Goal: Use online tool/utility: Utilize a website feature to perform a specific function

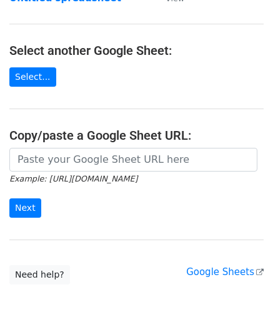
scroll to position [125, 0]
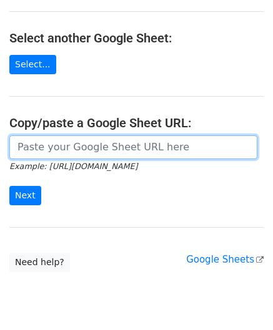
click at [70, 151] on input "url" at bounding box center [133, 147] width 248 height 24
paste input "[URL][DOMAIN_NAME]"
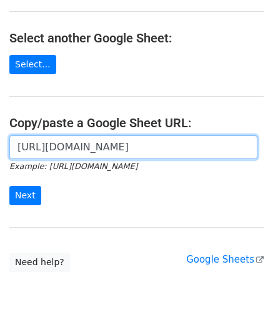
scroll to position [0, 278]
type input "[URL][DOMAIN_NAME]"
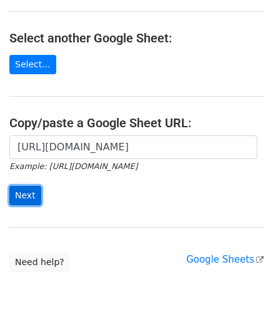
click at [19, 193] on input "Next" at bounding box center [25, 195] width 32 height 19
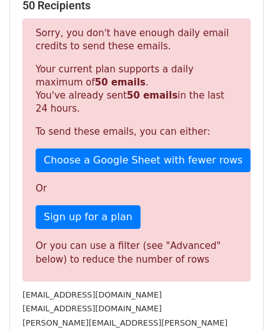
scroll to position [421, 0]
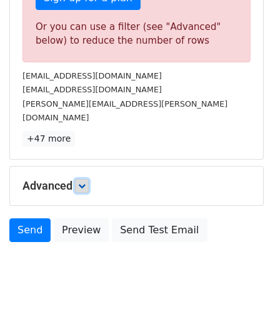
click at [88, 179] on link at bounding box center [82, 186] width 14 height 14
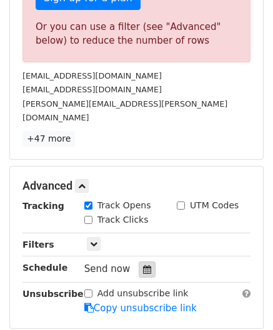
click at [143, 265] on icon at bounding box center [147, 269] width 8 height 9
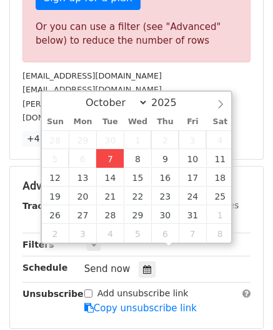
type input "2025-10-07 12:00"
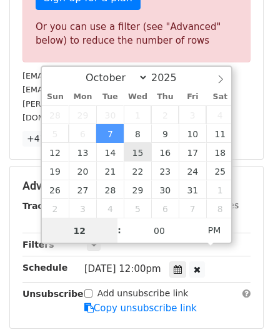
paste input "4"
type input "4"
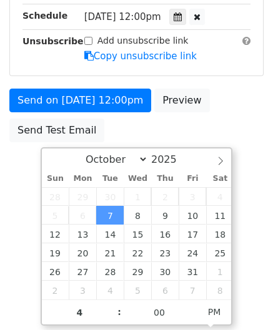
type input "2025-10-07 16:00"
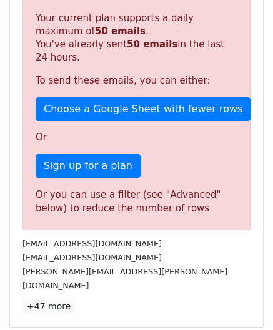
scroll to position [572, 0]
